Goal: Transaction & Acquisition: Obtain resource

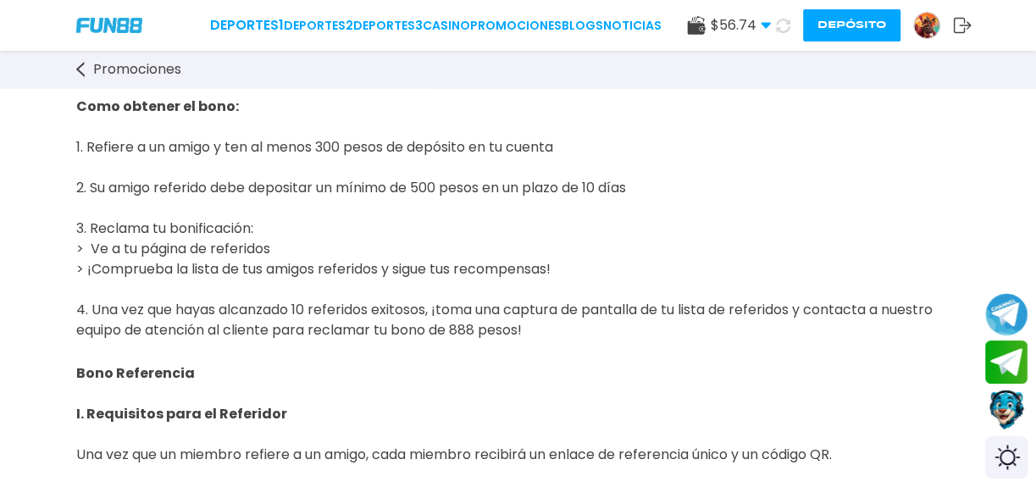
scroll to position [147, 0]
click at [836, 31] on button "Depósito" at bounding box center [851, 25] width 97 height 32
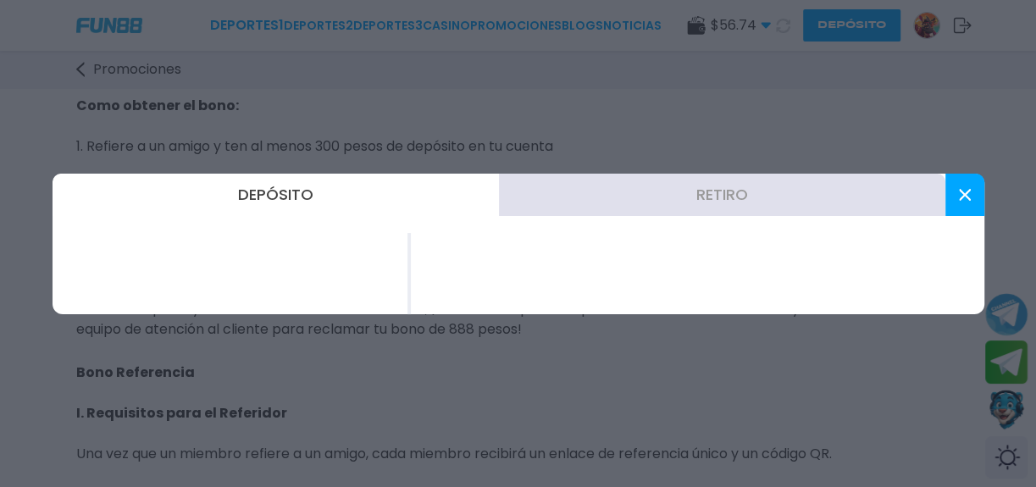
click at [271, 200] on button "Depósito" at bounding box center [276, 195] width 447 height 42
click at [280, 194] on button "Depósito" at bounding box center [276, 195] width 447 height 42
click at [697, 203] on button "Retiro" at bounding box center [722, 195] width 447 height 42
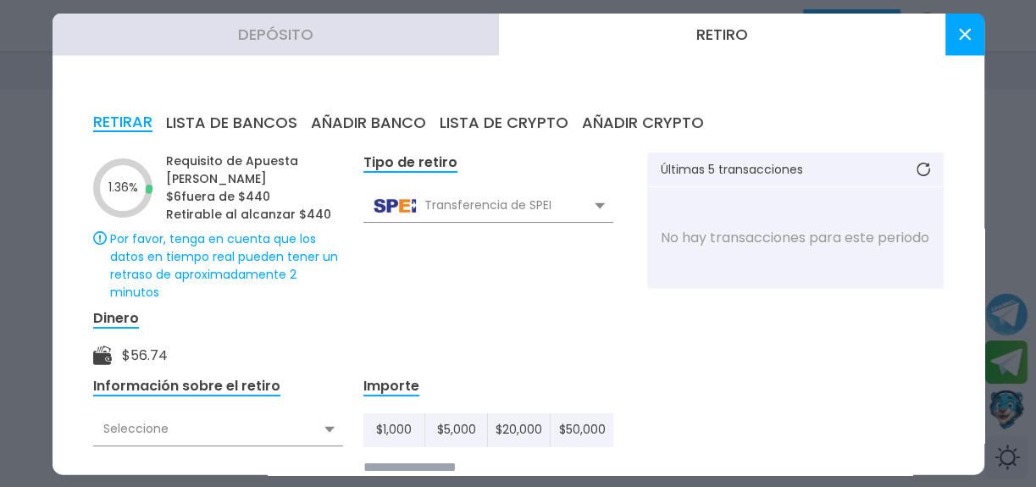
click at [361, 123] on button "AÑADIR BANCO" at bounding box center [368, 122] width 115 height 19
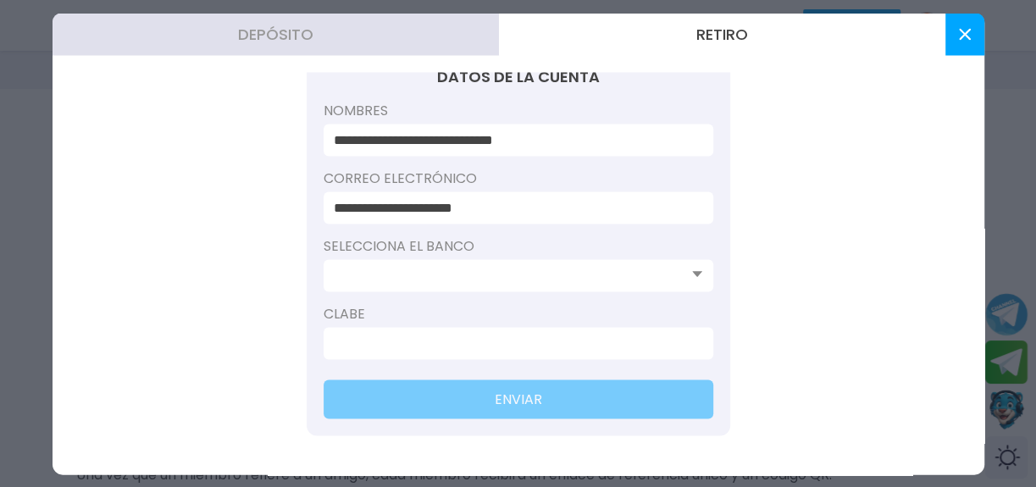
scroll to position [0, 0]
click at [692, 271] on use at bounding box center [697, 274] width 10 height 6
click at [692, 273] on icon at bounding box center [697, 273] width 10 height 7
click at [692, 272] on use at bounding box center [697, 274] width 10 height 6
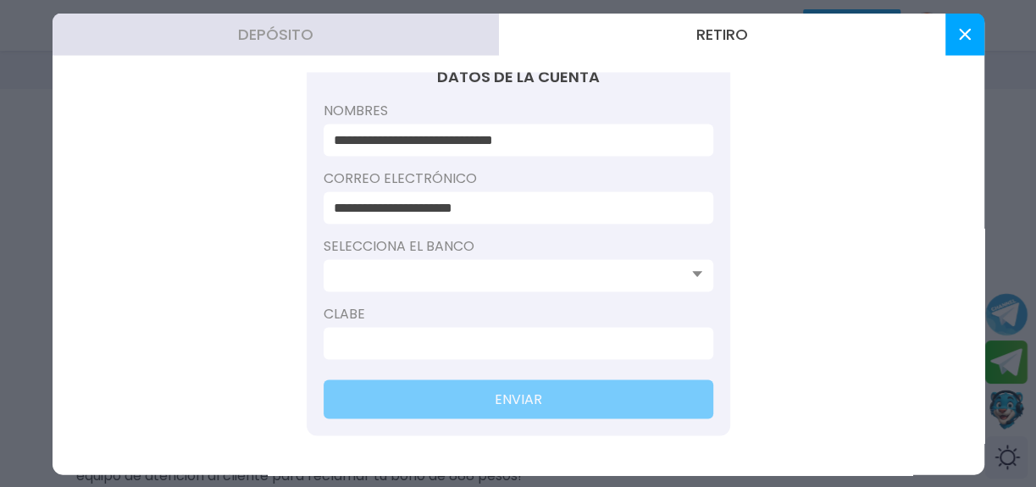
click at [692, 272] on use at bounding box center [697, 274] width 10 height 6
click at [515, 278] on input at bounding box center [513, 275] width 359 height 20
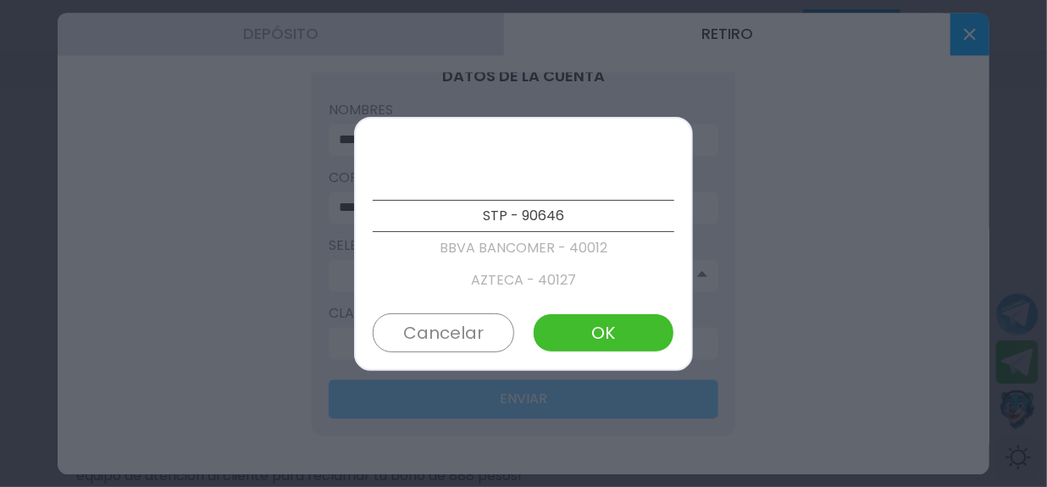
click at [454, 333] on button "Cancelar" at bounding box center [444, 333] width 142 height 39
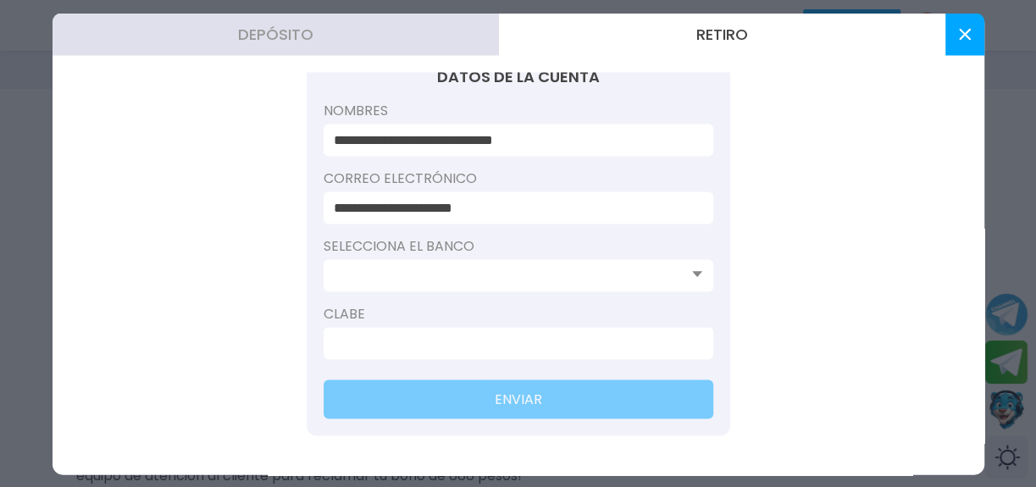
click at [961, 28] on icon at bounding box center [965, 34] width 12 height 12
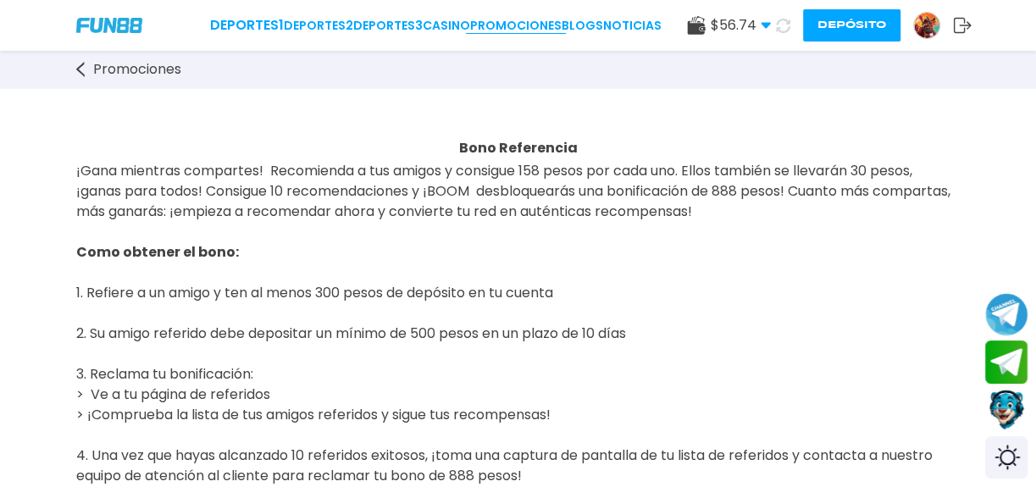
click at [519, 28] on link "Promociones" at bounding box center [516, 26] width 92 height 18
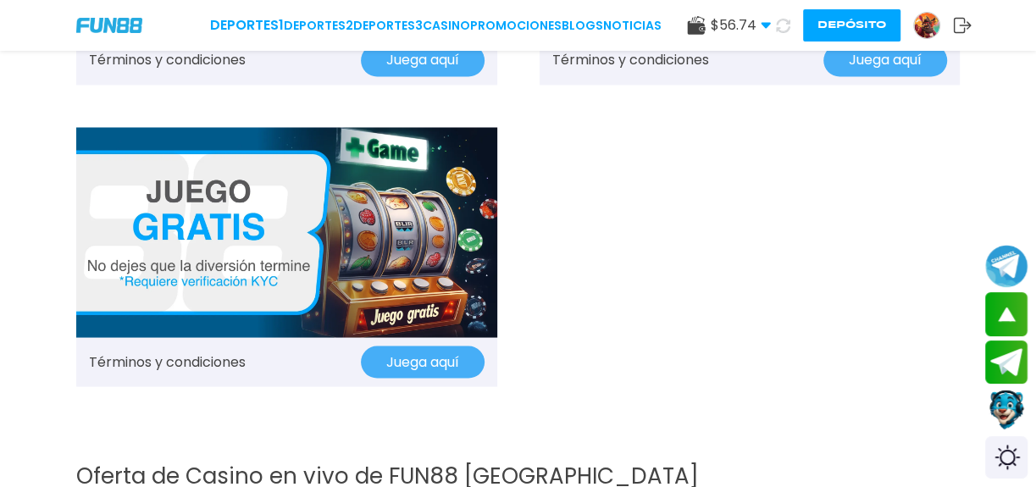
scroll to position [1771, 0]
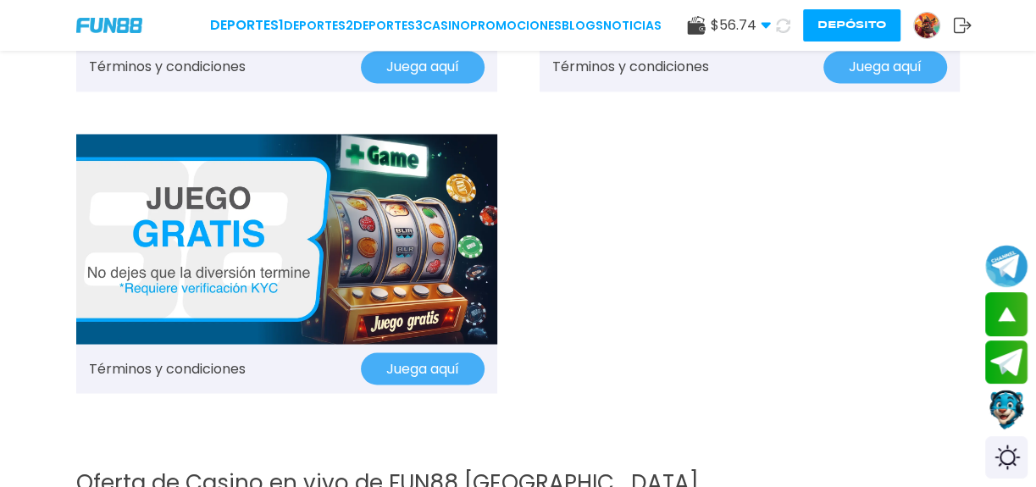
click at [208, 248] on img at bounding box center [286, 239] width 421 height 210
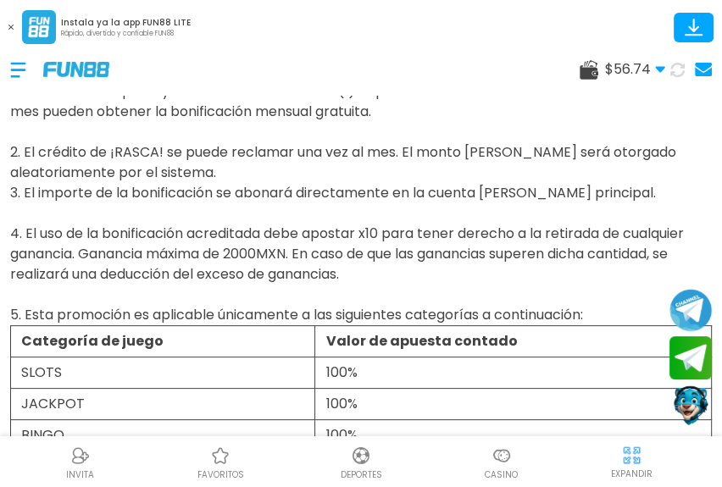
scroll to position [153, 0]
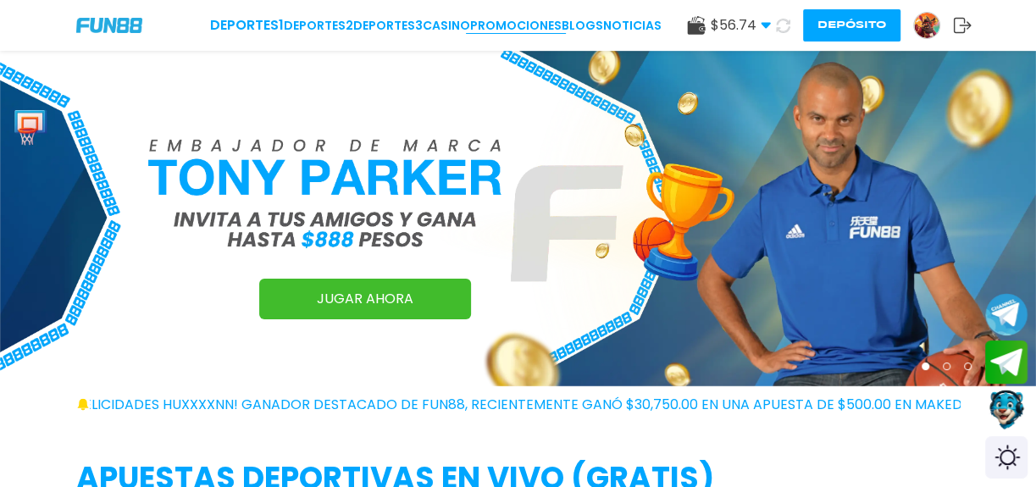
click at [517, 29] on link "Promociones" at bounding box center [516, 26] width 92 height 18
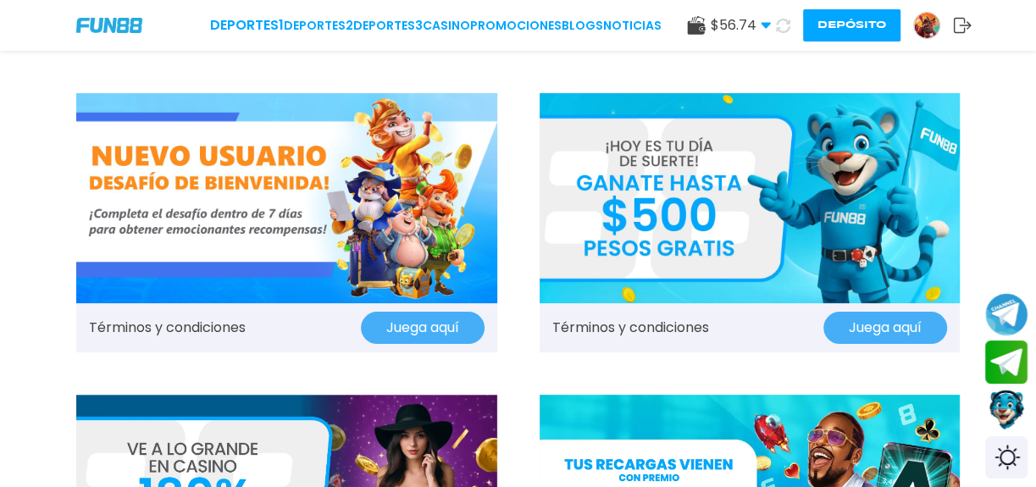
click at [214, 330] on link "Términos y condiciones" at bounding box center [167, 328] width 157 height 20
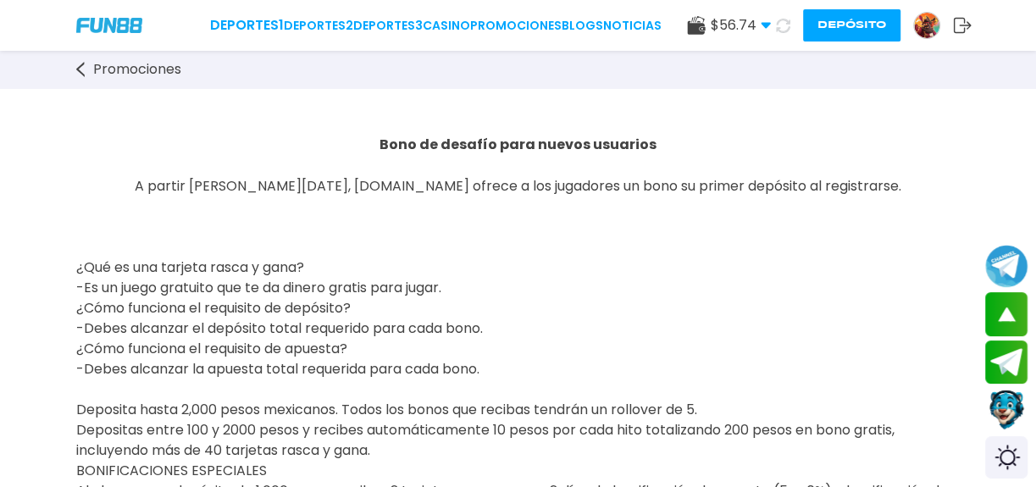
drag, startPoint x: 211, startPoint y: 274, endPoint x: 203, endPoint y: 282, distance: 12.0
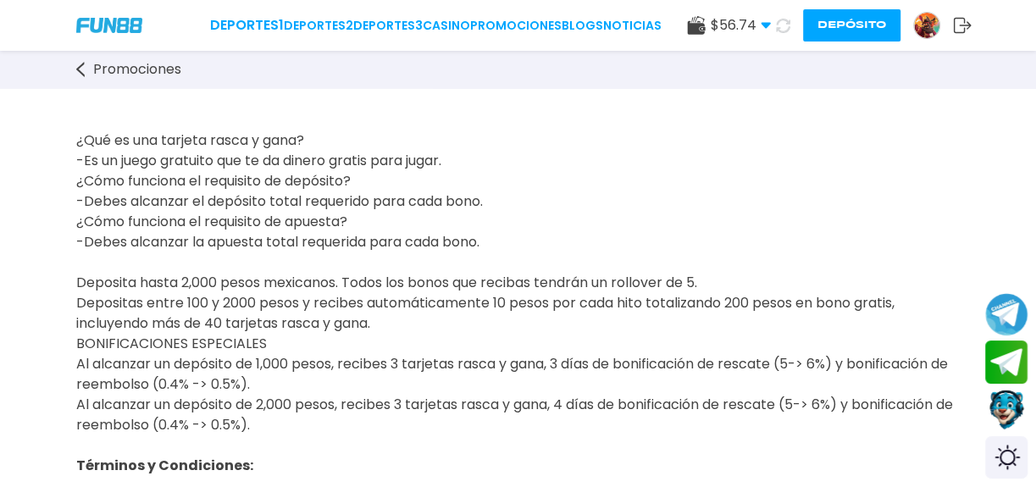
scroll to position [153, 0]
